Goal: Check status: Check status

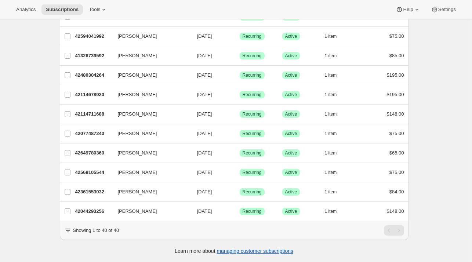
scroll to position [639, 0]
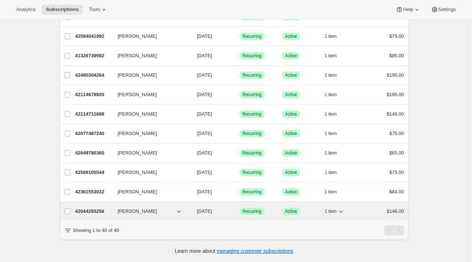
click at [94, 208] on p "42044293256" at bounding box center [93, 211] width 37 height 7
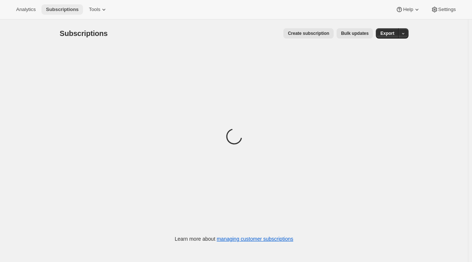
click at [68, 10] on span "Subscriptions" at bounding box center [62, 10] width 33 height 6
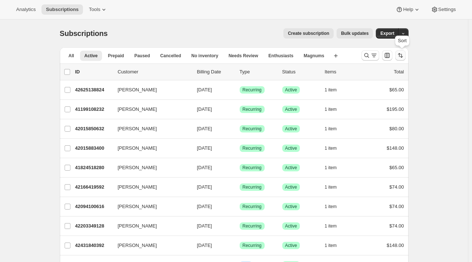
click at [403, 52] on button "Sort the results" at bounding box center [400, 55] width 10 height 10
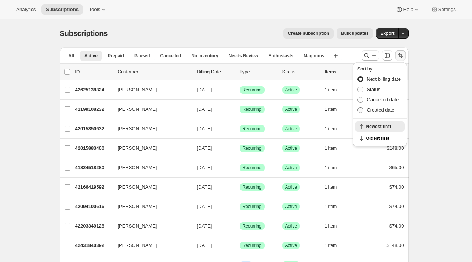
click at [377, 109] on span "Created date" at bounding box center [381, 110] width 28 height 6
click at [358, 108] on input "Created date" at bounding box center [357, 107] width 0 height 0
radio input "true"
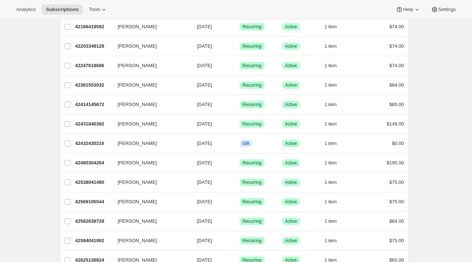
scroll to position [640, 0]
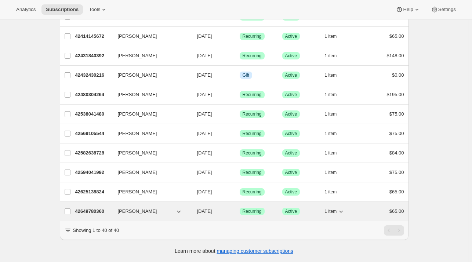
click at [93, 208] on p "42649780360" at bounding box center [93, 211] width 37 height 7
